Goal: Task Accomplishment & Management: Manage account settings

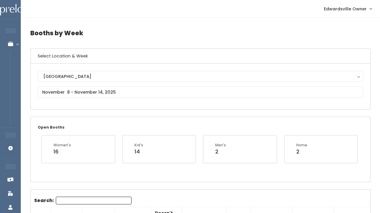
click at [347, 8] on span "Edwardsville Owner" at bounding box center [345, 9] width 43 height 7
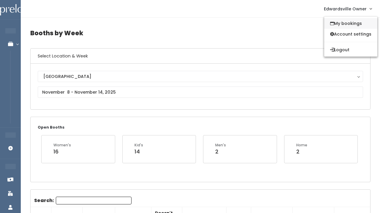
click at [339, 21] on link "My bookings" at bounding box center [350, 23] width 53 height 11
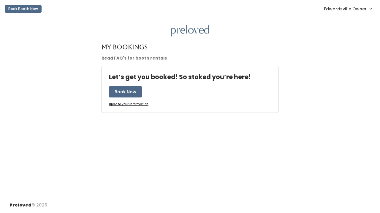
click at [331, 9] on span "Edwardsville Owner" at bounding box center [345, 9] width 43 height 7
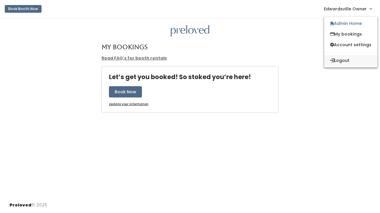
click at [333, 65] on button "Logout" at bounding box center [350, 60] width 53 height 11
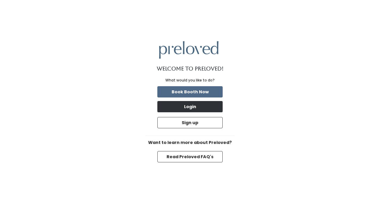
click at [198, 103] on button "Login" at bounding box center [189, 106] width 65 height 11
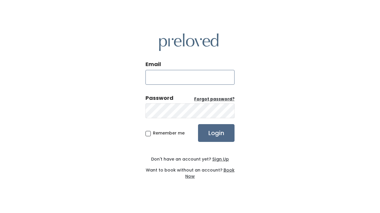
type input "[EMAIL_ADDRESS][DOMAIN_NAME]"
click at [207, 129] on input "Login" at bounding box center [216, 133] width 37 height 18
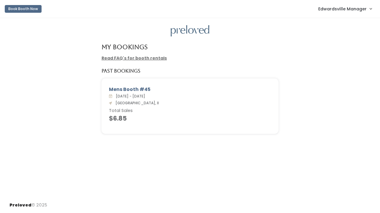
drag, startPoint x: 131, startPoint y: 111, endPoint x: 112, endPoint y: 121, distance: 22.3
click at [112, 121] on div "Sat. Sep 6 - Fri. Sep 12, 2025 Edwardsville, Il Total Sales $6.85" at bounding box center [190, 107] width 162 height 29
click at [112, 121] on h4 "$6.85" at bounding box center [190, 118] width 162 height 7
